Goal: Entertainment & Leisure: Consume media (video, audio)

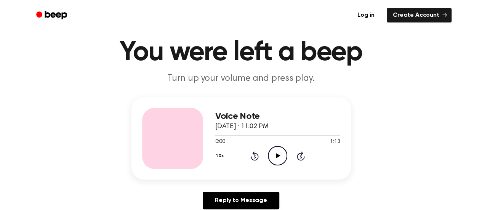
scroll to position [76, 0]
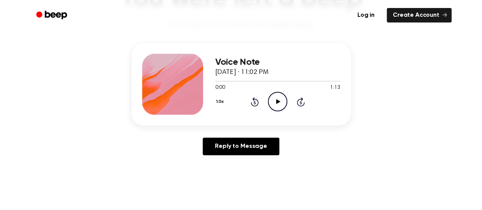
click at [274, 96] on icon "Play Audio" at bounding box center [277, 101] width 19 height 19
click at [278, 100] on icon at bounding box center [277, 101] width 3 height 5
click at [278, 100] on icon at bounding box center [278, 101] width 4 height 5
click at [276, 102] on icon at bounding box center [277, 101] width 3 height 5
click at [274, 101] on icon "Play Audio" at bounding box center [277, 101] width 19 height 19
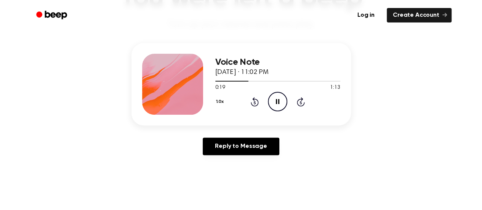
click at [275, 95] on icon "Pause Audio" at bounding box center [277, 101] width 19 height 19
click at [278, 104] on icon "Play Audio" at bounding box center [277, 101] width 19 height 19
click at [231, 78] on div at bounding box center [277, 81] width 125 height 6
click at [153, 143] on div "Reply to Message" at bounding box center [242, 150] width 220 height 24
click at [274, 96] on icon "Pause Audio" at bounding box center [277, 101] width 19 height 19
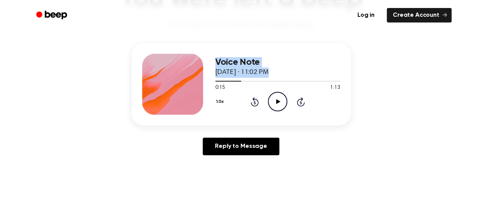
drag, startPoint x: 237, startPoint y: 82, endPoint x: 190, endPoint y: 92, distance: 48.4
click at [190, 92] on div "Voice Note September 14, 2025 · 11:02 PM 0:15 1:13 Your browser does not suppor…" at bounding box center [242, 84] width 220 height 82
click at [190, 156] on div "Reply to Message" at bounding box center [242, 150] width 220 height 24
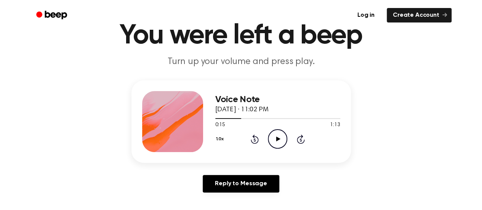
scroll to position [0, 0]
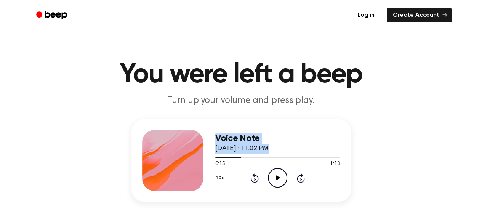
drag, startPoint x: 239, startPoint y: 157, endPoint x: 203, endPoint y: 155, distance: 35.9
click at [203, 155] on div "Voice Note September 14, 2025 · 11:02 PM 0:15 1:13 Your browser does not suppor…" at bounding box center [242, 160] width 220 height 82
click at [216, 156] on div at bounding box center [277, 157] width 125 height 6
click at [277, 177] on icon at bounding box center [277, 177] width 3 height 5
drag, startPoint x: 215, startPoint y: 157, endPoint x: 211, endPoint y: 157, distance: 4.2
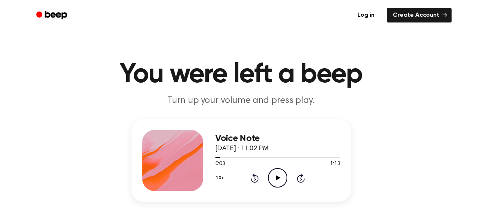
click at [211, 157] on div "Voice Note September 14, 2025 · 11:02 PM 0:03 1:13 Your browser does not suppor…" at bounding box center [242, 160] width 220 height 82
click at [214, 160] on div "Voice Note September 14, 2025 · 11:02 PM 0:03 1:13 Your browser does not suppor…" at bounding box center [242, 160] width 220 height 82
click at [216, 158] on span at bounding box center [217, 157] width 6 height 6
click at [237, 159] on div at bounding box center [277, 157] width 125 height 6
drag, startPoint x: 237, startPoint y: 159, endPoint x: 212, endPoint y: 157, distance: 24.9
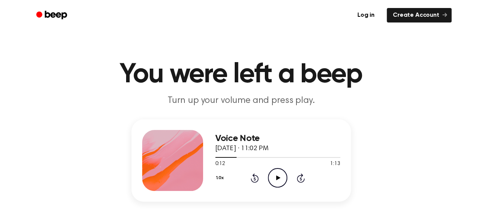
click at [212, 157] on div "Voice Note September 14, 2025 · 11:02 PM 0:12 1:13 Your browser does not suppor…" at bounding box center [242, 160] width 220 height 82
click at [216, 159] on div at bounding box center [277, 157] width 125 height 6
click at [276, 173] on icon "Play Audio" at bounding box center [277, 177] width 19 height 19
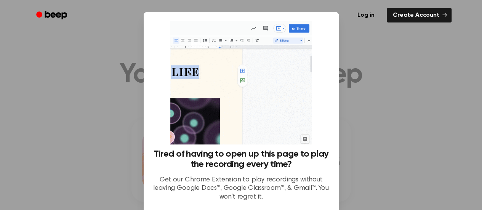
click at [373, 157] on div at bounding box center [241, 105] width 482 height 210
click at [409, 164] on div at bounding box center [241, 105] width 482 height 210
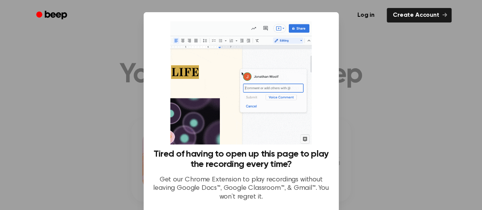
click at [409, 164] on div at bounding box center [241, 105] width 482 height 210
click at [408, 164] on div at bounding box center [241, 105] width 482 height 210
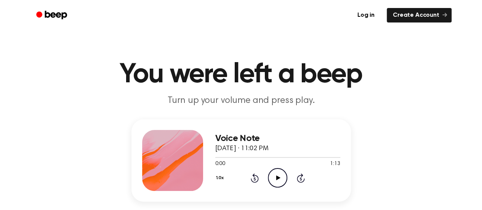
click at [281, 175] on icon "Play Audio" at bounding box center [277, 177] width 19 height 19
drag, startPoint x: 216, startPoint y: 159, endPoint x: 206, endPoint y: 161, distance: 10.1
click at [206, 161] on div "Voice Note [DATE] · 11:02 PM 0:04 1:13 Your browser does not support the [objec…" at bounding box center [242, 160] width 220 height 82
click at [384, 146] on div "Voice Note [DATE] · 11:02 PM 0:06 1:13 Your browser does not support the [objec…" at bounding box center [241, 178] width 464 height 118
click at [216, 157] on div at bounding box center [223, 157] width 17 height 1
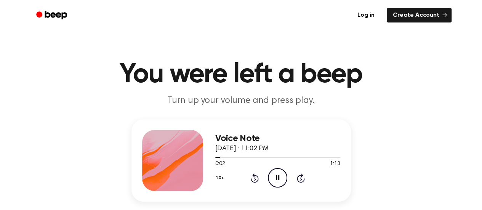
click at [273, 182] on icon "Pause Audio" at bounding box center [277, 177] width 19 height 19
click at [285, 185] on icon "Play Audio" at bounding box center [277, 177] width 19 height 19
click at [274, 173] on icon "Pause Audio" at bounding box center [277, 177] width 19 height 19
click at [267, 178] on div "1.0x Rewind 5 seconds Play Audio Skip 5 seconds" at bounding box center [277, 177] width 125 height 19
click at [283, 177] on icon "Play Audio" at bounding box center [277, 177] width 19 height 19
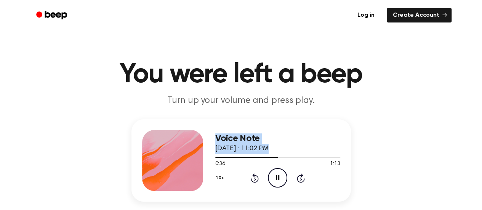
drag, startPoint x: 246, startPoint y: 155, endPoint x: 184, endPoint y: 166, distance: 63.4
click at [184, 166] on div "Voice Note [DATE] · 11:02 PM 0:36 1:13 Your browser does not support the [objec…" at bounding box center [242, 160] width 220 height 82
click at [216, 157] on div at bounding box center [248, 157] width 66 height 1
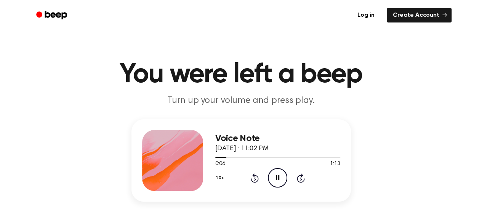
click at [276, 179] on icon at bounding box center [277, 177] width 3 height 5
click at [276, 174] on icon "Play Audio" at bounding box center [277, 177] width 19 height 19
drag, startPoint x: 225, startPoint y: 156, endPoint x: 199, endPoint y: 162, distance: 26.2
click at [199, 162] on div "Voice Note [DATE] · 11:02 PM 0:18 1:13 Your browser does not support the [objec…" at bounding box center [242, 160] width 220 height 82
click at [217, 157] on div at bounding box center [232, 157] width 35 height 1
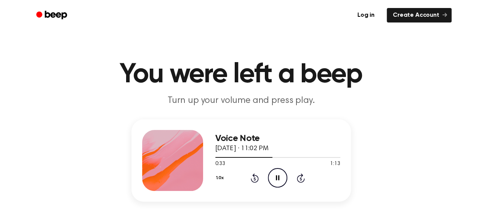
drag, startPoint x: 244, startPoint y: 158, endPoint x: 214, endPoint y: 159, distance: 29.8
click at [214, 159] on div "Voice Note [DATE] · 11:02 PM 0:33 1:13 Your browser does not support the [objec…" at bounding box center [242, 160] width 220 height 82
click at [216, 157] on div at bounding box center [244, 157] width 59 height 1
click at [217, 88] on h1 "You were left a beep" at bounding box center [241, 74] width 390 height 27
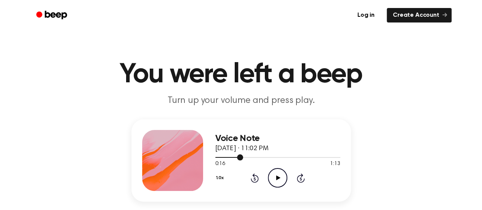
click at [215, 158] on div at bounding box center [277, 157] width 125 height 6
click at [282, 179] on icon "Play Audio" at bounding box center [277, 177] width 19 height 19
click at [276, 177] on icon "Pause Audio" at bounding box center [277, 177] width 19 height 19
click at [278, 176] on icon "Play Audio" at bounding box center [277, 177] width 19 height 19
click at [278, 176] on icon "Pause Audio" at bounding box center [277, 177] width 19 height 19
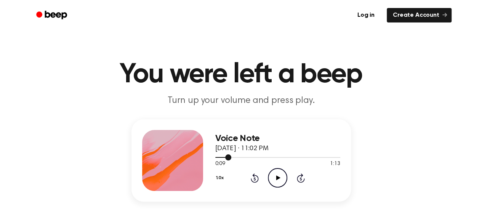
click at [224, 158] on div at bounding box center [277, 157] width 125 height 6
click at [280, 182] on icon "Play Audio" at bounding box center [277, 177] width 19 height 19
click at [278, 179] on icon at bounding box center [277, 177] width 3 height 5
click at [271, 172] on icon "Play Audio" at bounding box center [277, 177] width 19 height 19
click at [277, 175] on icon "Pause Audio" at bounding box center [277, 177] width 19 height 19
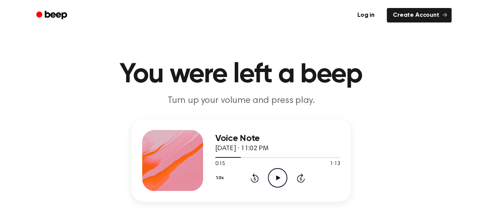
click at [279, 177] on icon at bounding box center [278, 177] width 4 height 5
click at [279, 177] on icon at bounding box center [277, 177] width 3 height 5
click at [237, 157] on div at bounding box center [277, 157] width 125 height 6
click at [281, 180] on icon "Play Audio" at bounding box center [277, 177] width 19 height 19
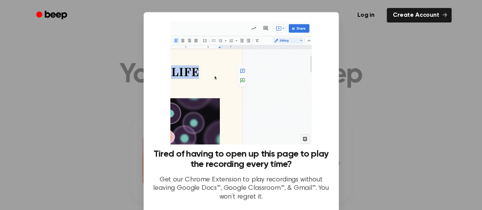
click at [353, 53] on div at bounding box center [241, 105] width 482 height 210
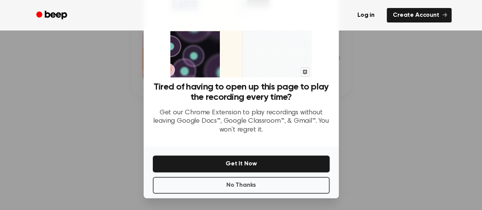
scroll to position [106, 0]
click at [286, 186] on button "No Thanks" at bounding box center [241, 185] width 177 height 17
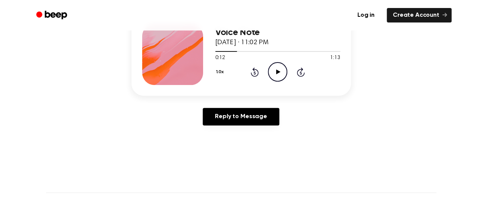
scroll to position [0, 0]
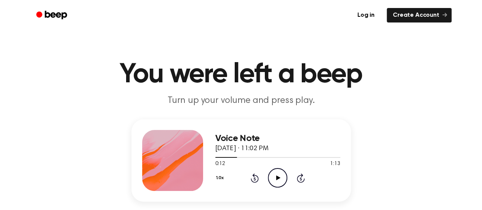
click at [279, 178] on icon at bounding box center [278, 177] width 4 height 5
drag, startPoint x: 279, startPoint y: 178, endPoint x: 278, endPoint y: 184, distance: 5.8
click at [278, 184] on icon "Pause Audio" at bounding box center [277, 177] width 19 height 19
click at [275, 180] on icon "Play Audio" at bounding box center [277, 177] width 19 height 19
click at [239, 158] on div at bounding box center [277, 157] width 125 height 6
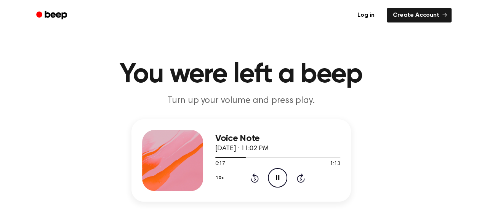
click at [280, 180] on icon "Pause Audio" at bounding box center [277, 177] width 19 height 19
click at [278, 181] on icon "Play Audio" at bounding box center [277, 177] width 19 height 19
click at [238, 156] on div at bounding box center [277, 157] width 125 height 6
click at [279, 177] on icon at bounding box center [277, 177] width 3 height 5
click at [225, 158] on div at bounding box center [277, 157] width 125 height 6
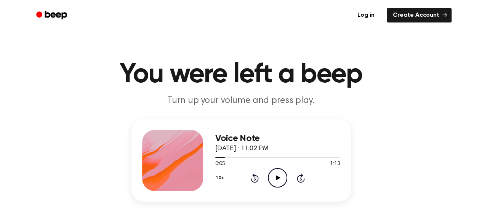
click at [277, 181] on icon "Play Audio" at bounding box center [277, 177] width 19 height 19
click at [277, 181] on icon "Pause Audio" at bounding box center [277, 177] width 19 height 19
click at [275, 177] on icon "Play Audio" at bounding box center [277, 177] width 19 height 19
click at [300, 175] on icon at bounding box center [301, 177] width 8 height 9
click at [251, 178] on icon "Rewind 5 seconds" at bounding box center [255, 178] width 8 height 10
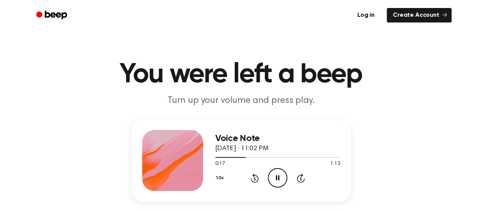
click at [274, 180] on icon "Pause Audio" at bounding box center [277, 177] width 19 height 19
click at [271, 179] on icon "Play Audio" at bounding box center [277, 177] width 19 height 19
click at [271, 179] on icon "Pause Audio" at bounding box center [277, 177] width 19 height 19
click at [246, 158] on span at bounding box center [248, 157] width 6 height 6
click at [280, 176] on icon "Play Audio" at bounding box center [277, 177] width 19 height 19
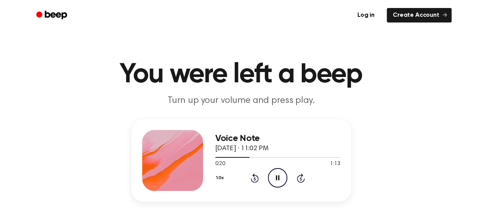
click at [279, 177] on icon "Pause Audio" at bounding box center [277, 177] width 19 height 19
click at [275, 173] on icon "Play Audio" at bounding box center [277, 177] width 19 height 19
click at [275, 175] on icon "Pause Audio" at bounding box center [277, 177] width 19 height 19
click at [282, 180] on icon "Play Audio" at bounding box center [277, 177] width 19 height 19
click at [276, 176] on icon at bounding box center [277, 177] width 3 height 5
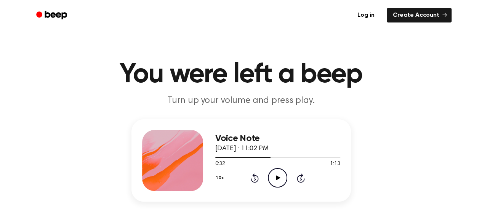
click at [271, 177] on icon "Play Audio" at bounding box center [277, 177] width 19 height 19
click at [271, 177] on icon "Pause Audio" at bounding box center [277, 177] width 19 height 19
click at [278, 175] on icon "Play Audio" at bounding box center [277, 177] width 19 height 19
click at [278, 175] on icon "Pause Audio" at bounding box center [277, 177] width 19 height 19
click at [270, 157] on div at bounding box center [247, 157] width 65 height 1
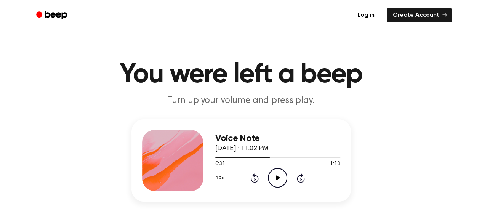
click at [278, 177] on icon at bounding box center [278, 177] width 4 height 5
click at [275, 178] on icon "Pause Audio" at bounding box center [277, 177] width 19 height 19
click at [276, 176] on icon at bounding box center [278, 177] width 4 height 5
click at [279, 175] on icon "Pause Audio" at bounding box center [277, 177] width 19 height 19
click at [277, 158] on div at bounding box center [277, 157] width 125 height 6
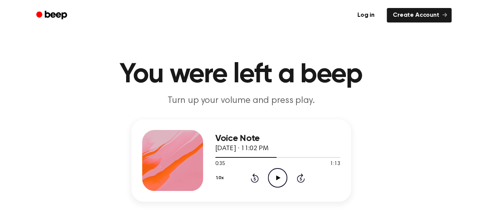
click at [277, 178] on icon at bounding box center [278, 177] width 4 height 5
click at [274, 175] on icon "Pause Audio" at bounding box center [277, 177] width 19 height 19
click at [276, 173] on icon "Play Audio" at bounding box center [277, 177] width 19 height 19
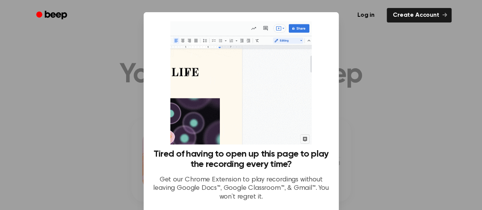
scroll to position [67, 0]
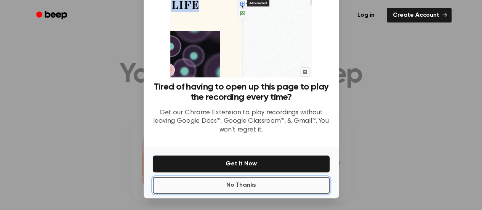
click at [268, 187] on button "No Thanks" at bounding box center [241, 185] width 177 height 17
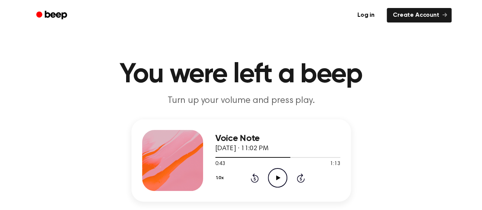
click at [281, 175] on icon "Play Audio" at bounding box center [277, 177] width 19 height 19
click at [279, 174] on icon "Play Audio" at bounding box center [277, 177] width 19 height 19
click at [279, 174] on icon "Pause Audio" at bounding box center [277, 177] width 19 height 19
click at [214, 155] on span at bounding box center [214, 157] width 6 height 6
